Goal: Go to known website: Access a specific website the user already knows

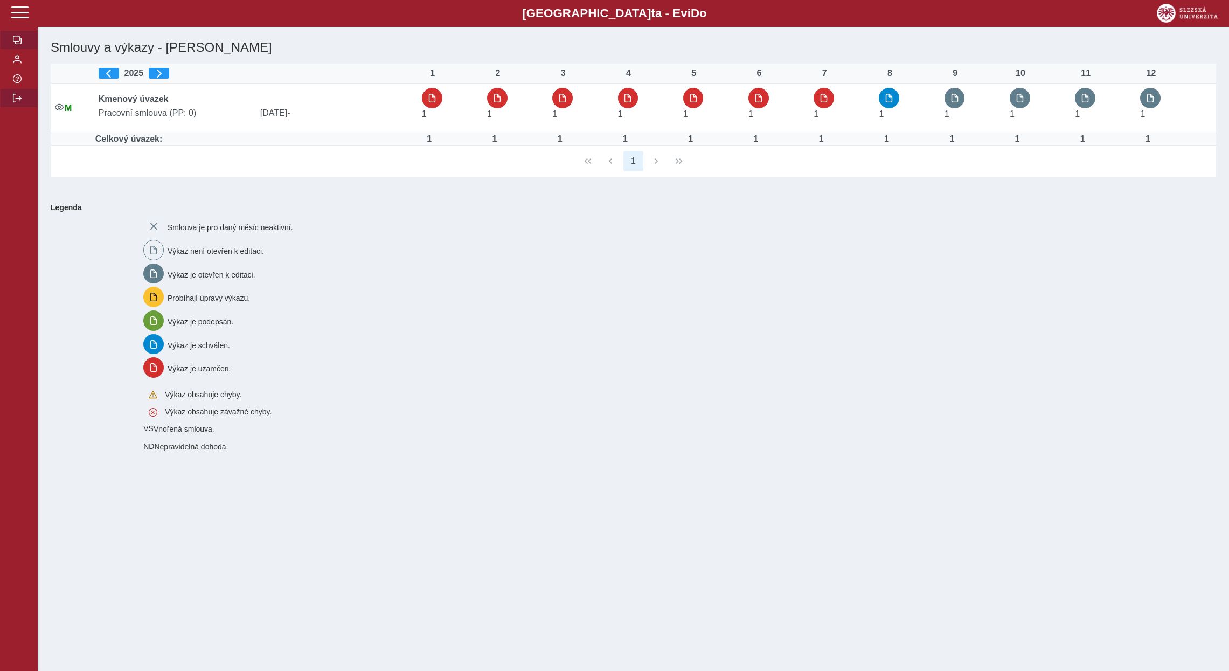
click at [20, 102] on span "button" at bounding box center [17, 98] width 9 height 9
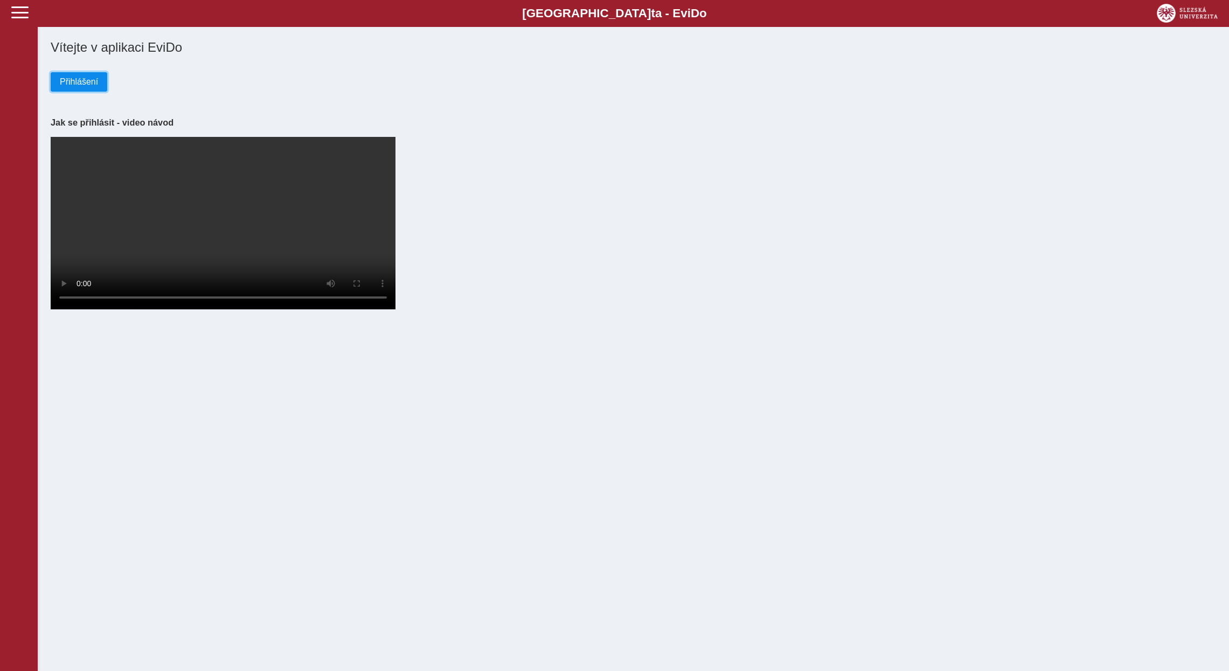
click at [66, 80] on span "Přihlášení" at bounding box center [79, 82] width 38 height 10
click at [100, 85] on button "Přihlášení" at bounding box center [79, 81] width 57 height 19
